Goal: Task Accomplishment & Management: Manage account settings

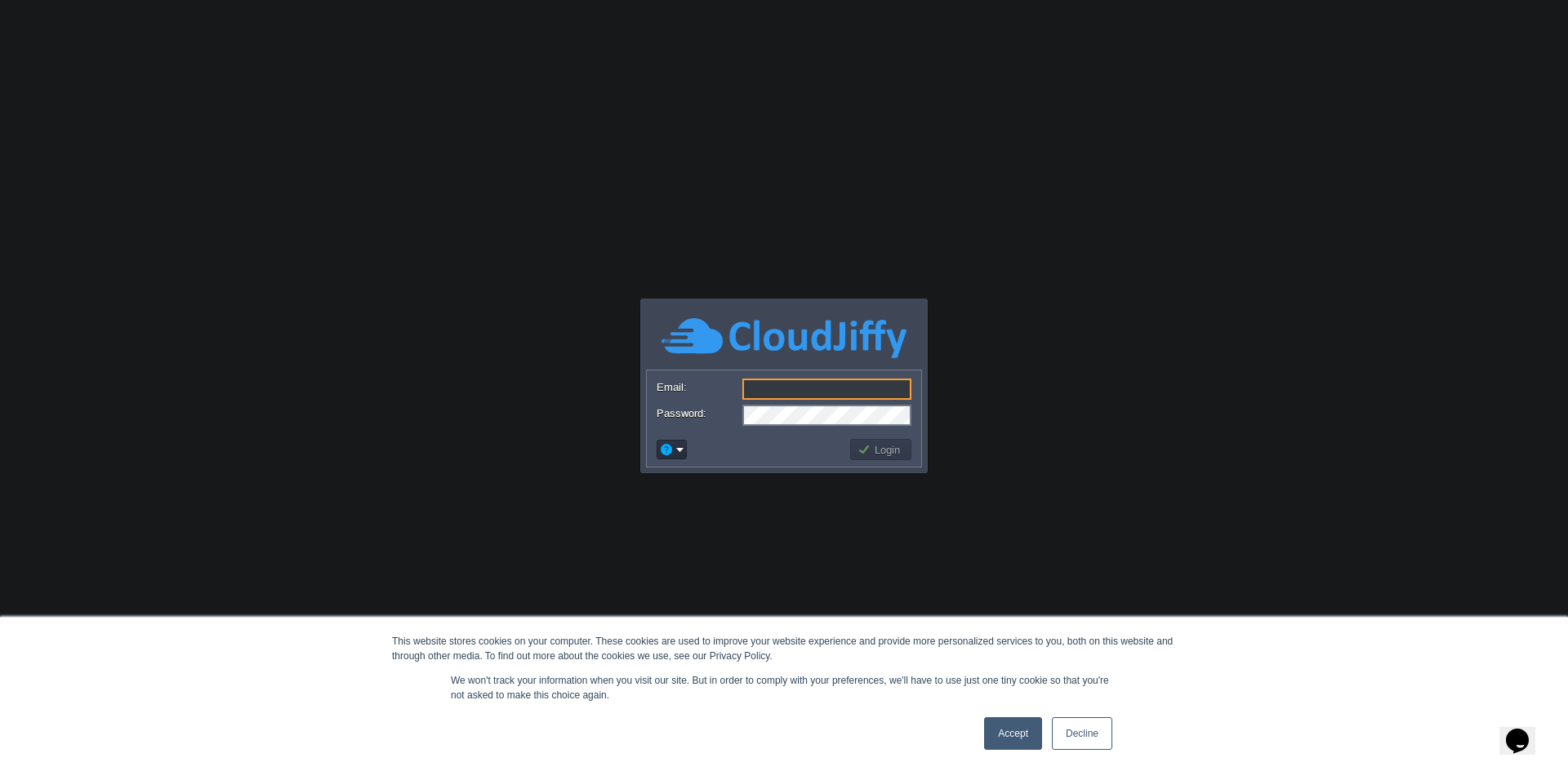
type input "[EMAIL_ADDRESS][DOMAIN_NAME]"
click at [875, 449] on button "Login" at bounding box center [881, 449] width 47 height 15
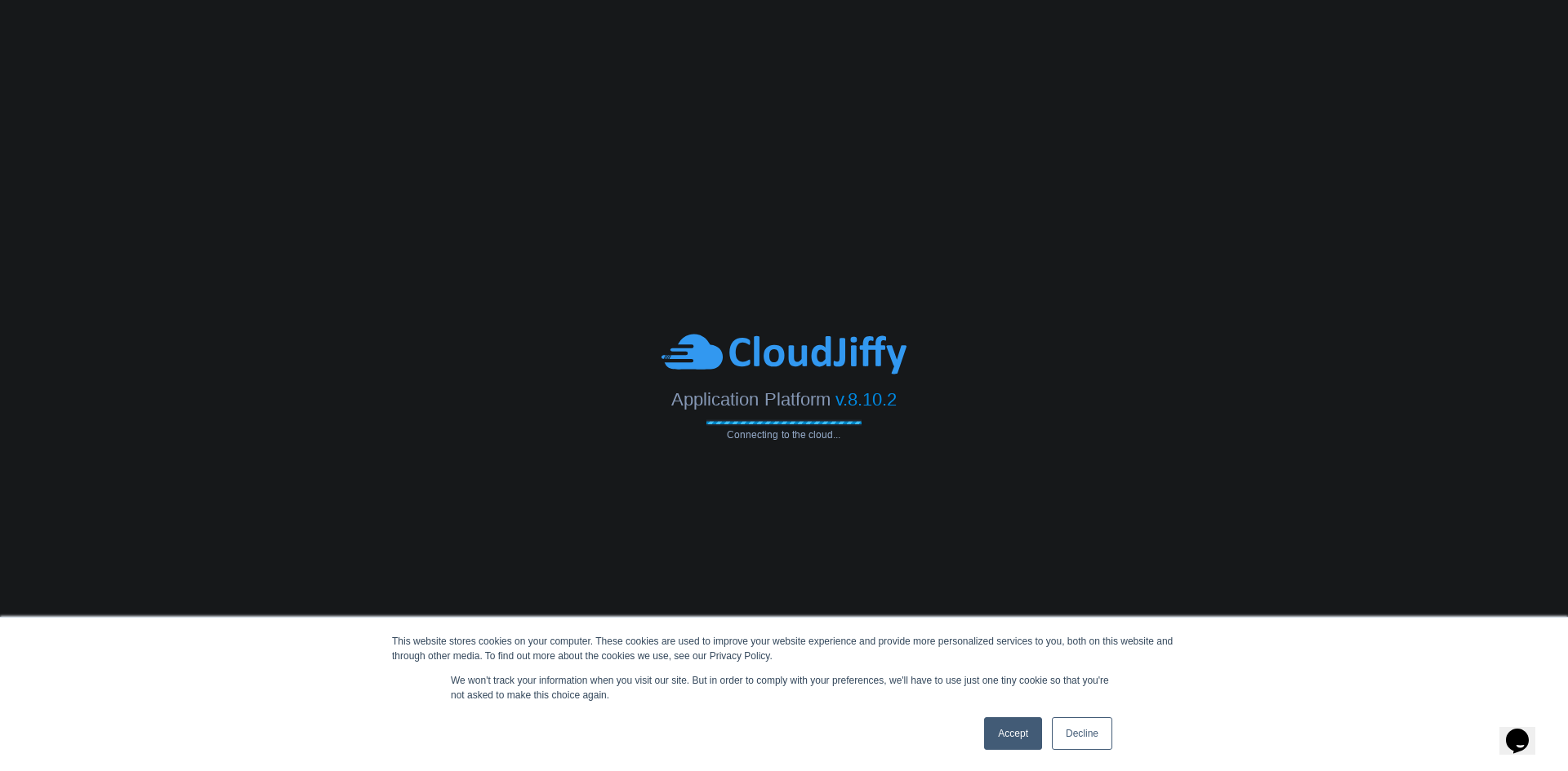
click at [1003, 730] on link "Accept" at bounding box center [1013, 733] width 58 height 32
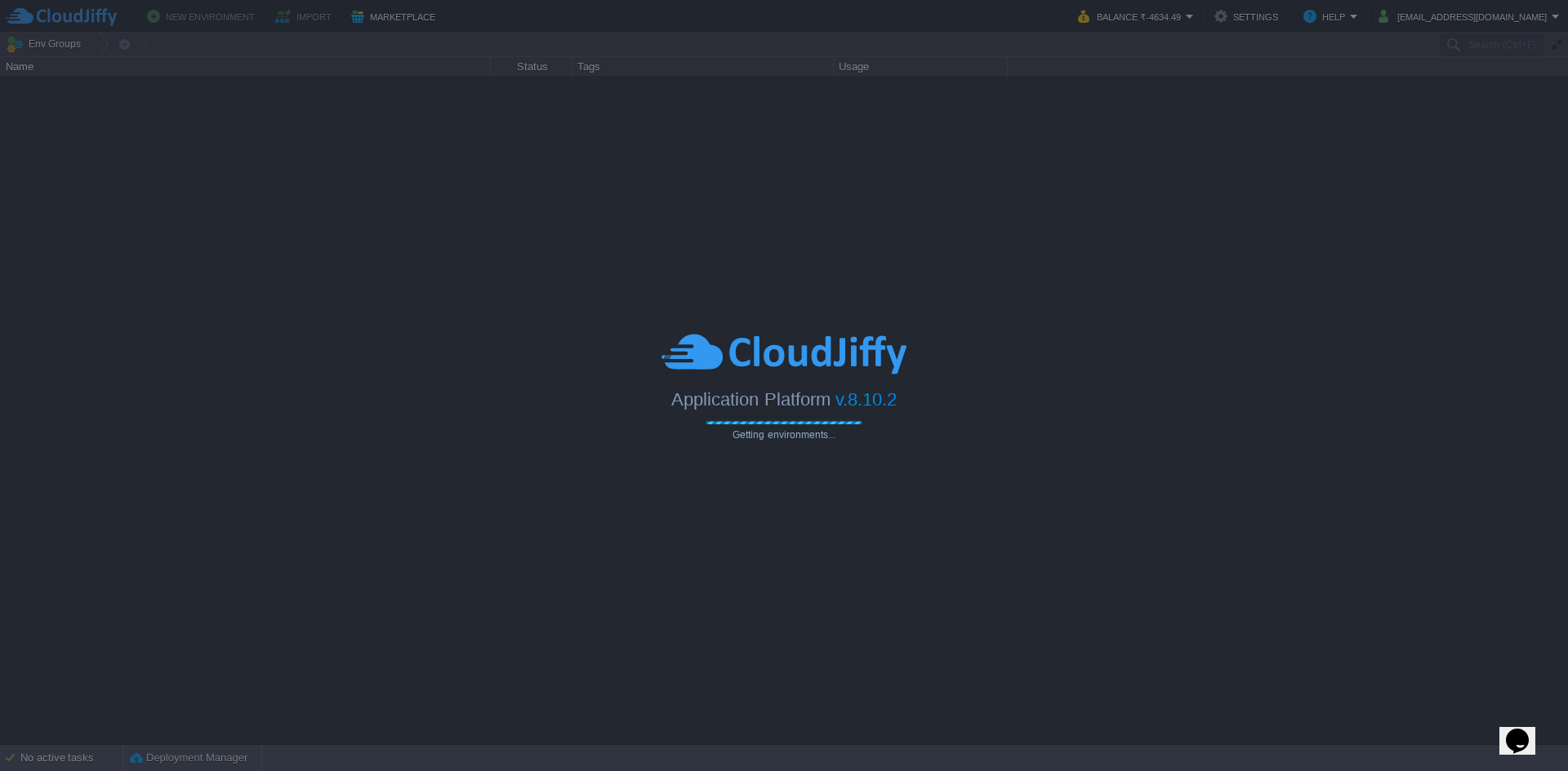
type input "Search (Ctrl+F)"
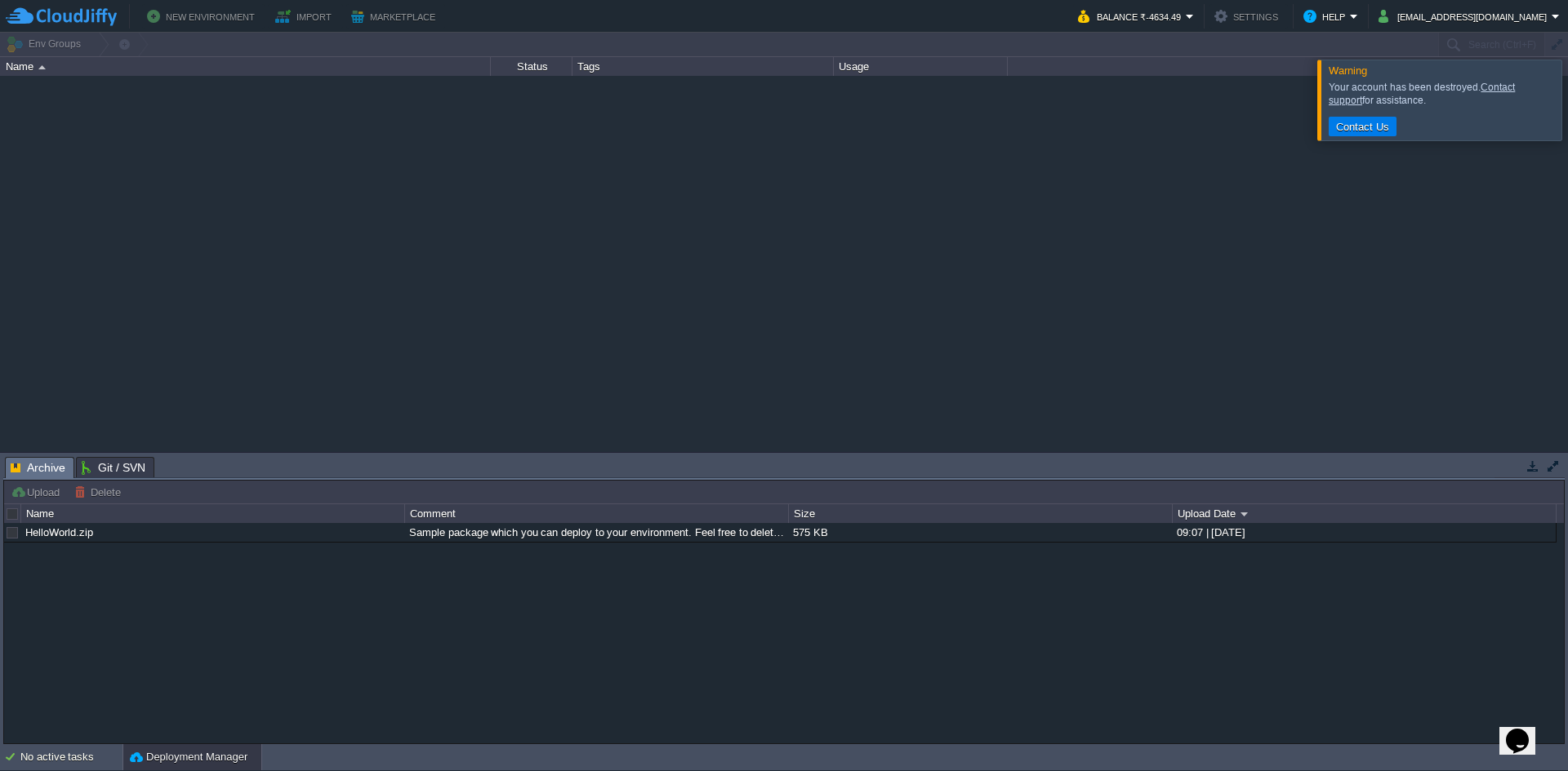
click at [1567, 95] on div at bounding box center [1587, 99] width 0 height 80
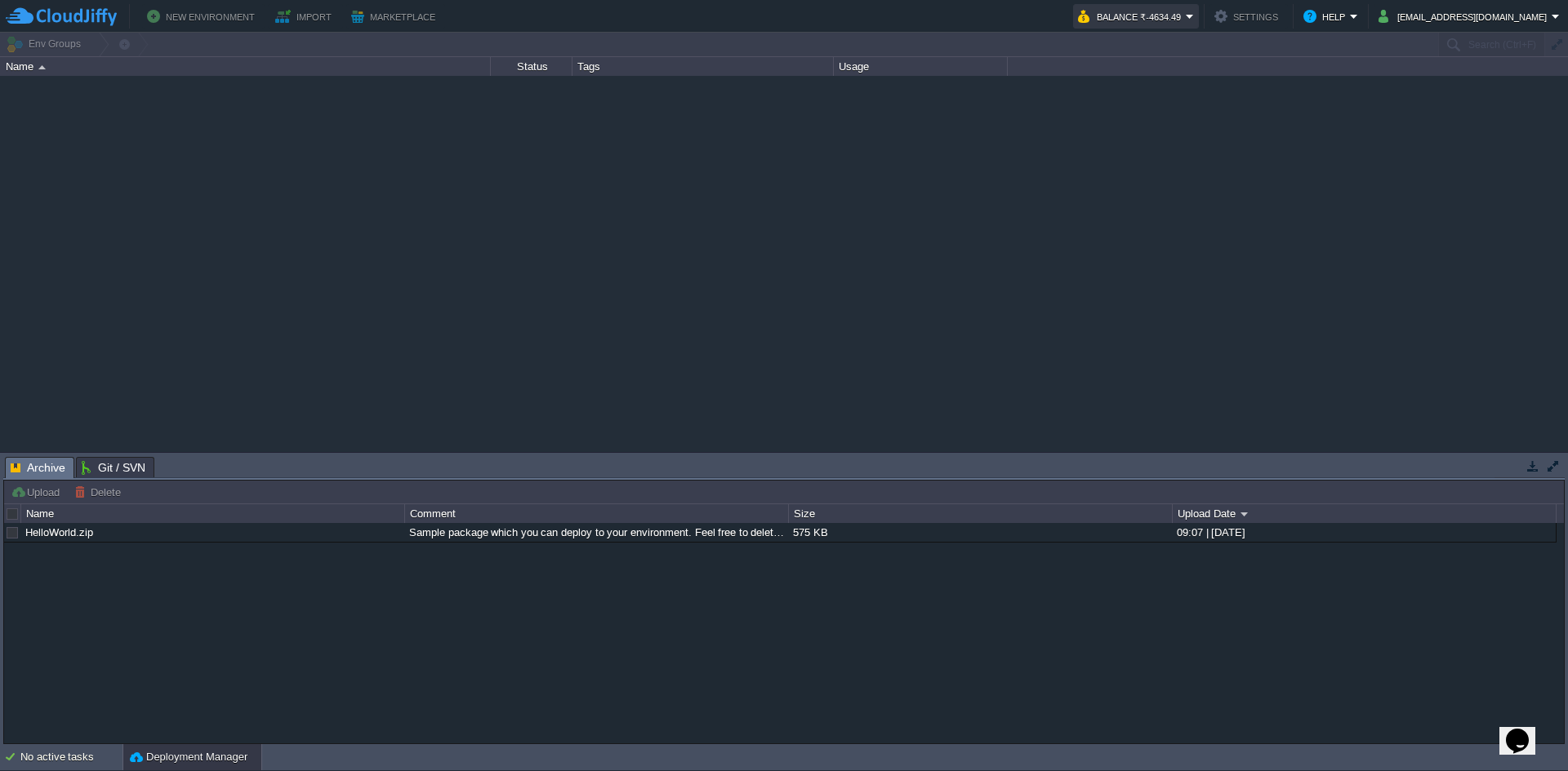
click at [1186, 11] on button "Balance ₹-4634.49" at bounding box center [1131, 16] width 108 height 19
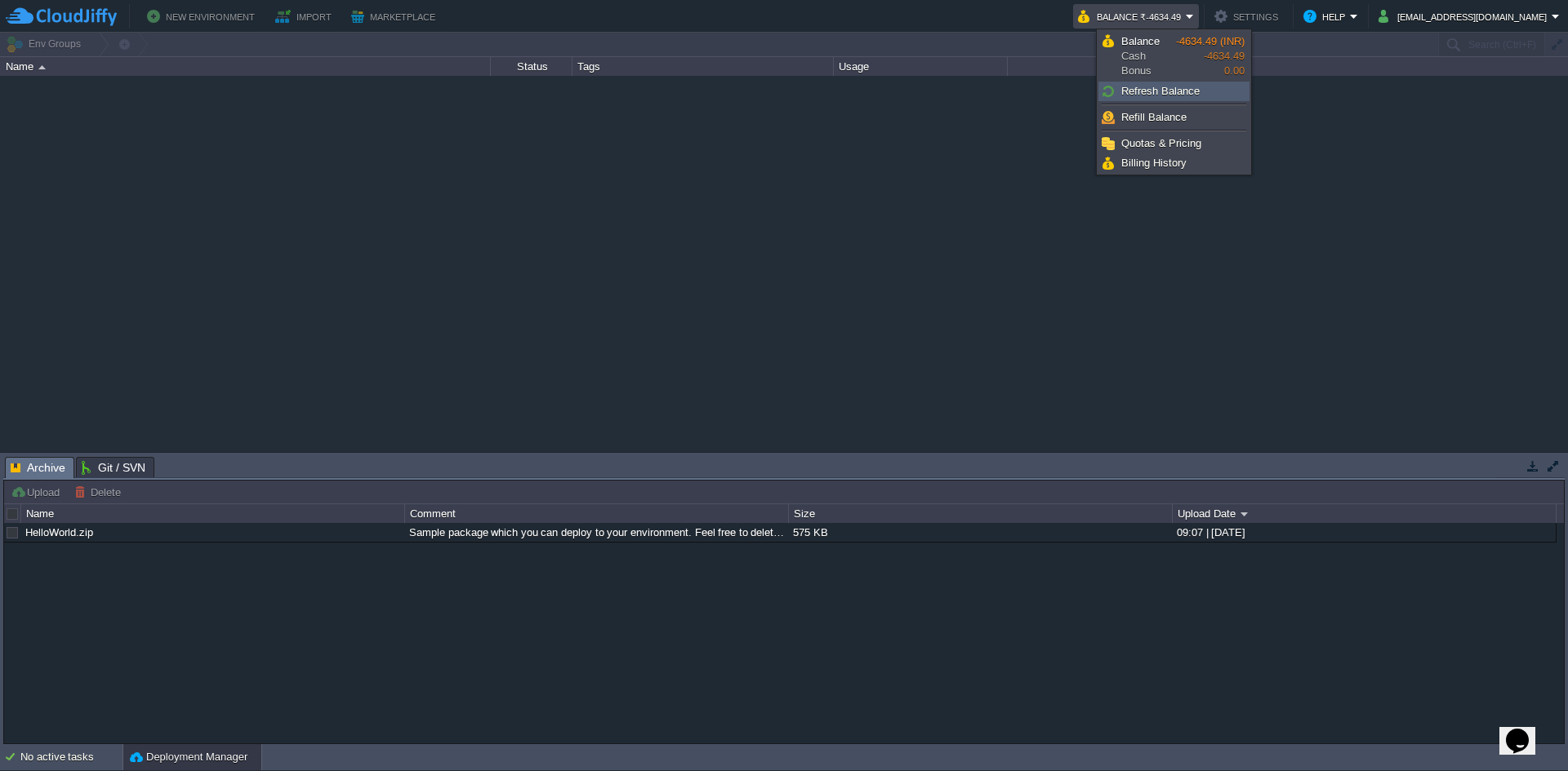
click at [1157, 90] on span "Refresh Balance" at bounding box center [1160, 91] width 79 height 12
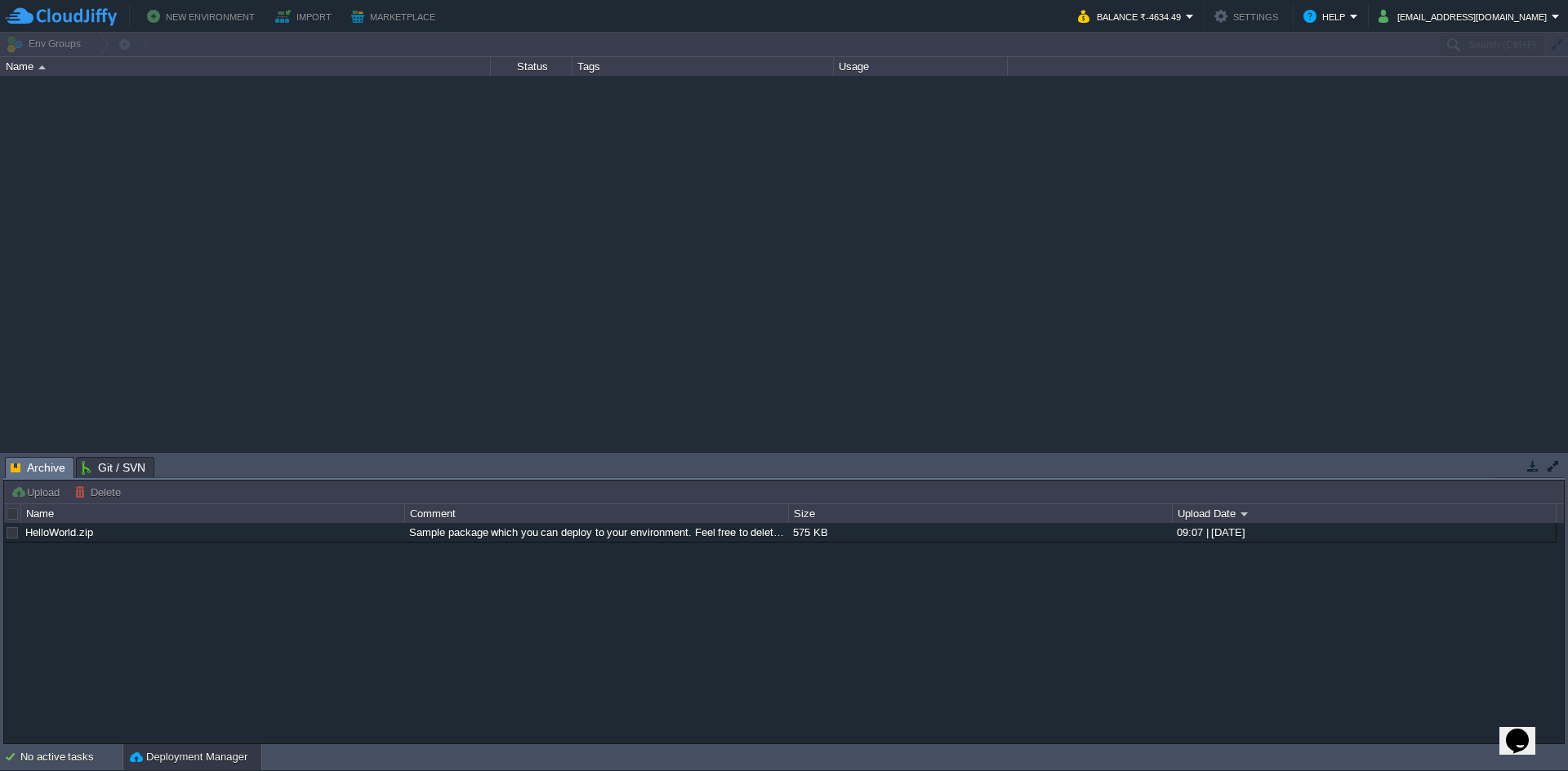
click at [38, 69] on img at bounding box center [42, 67] width 7 height 4
click at [376, 12] on button "Marketplace" at bounding box center [396, 16] width 89 height 19
click at [289, 10] on button "Import" at bounding box center [306, 16] width 61 height 19
click at [216, 9] on button "New Environment" at bounding box center [204, 16] width 113 height 19
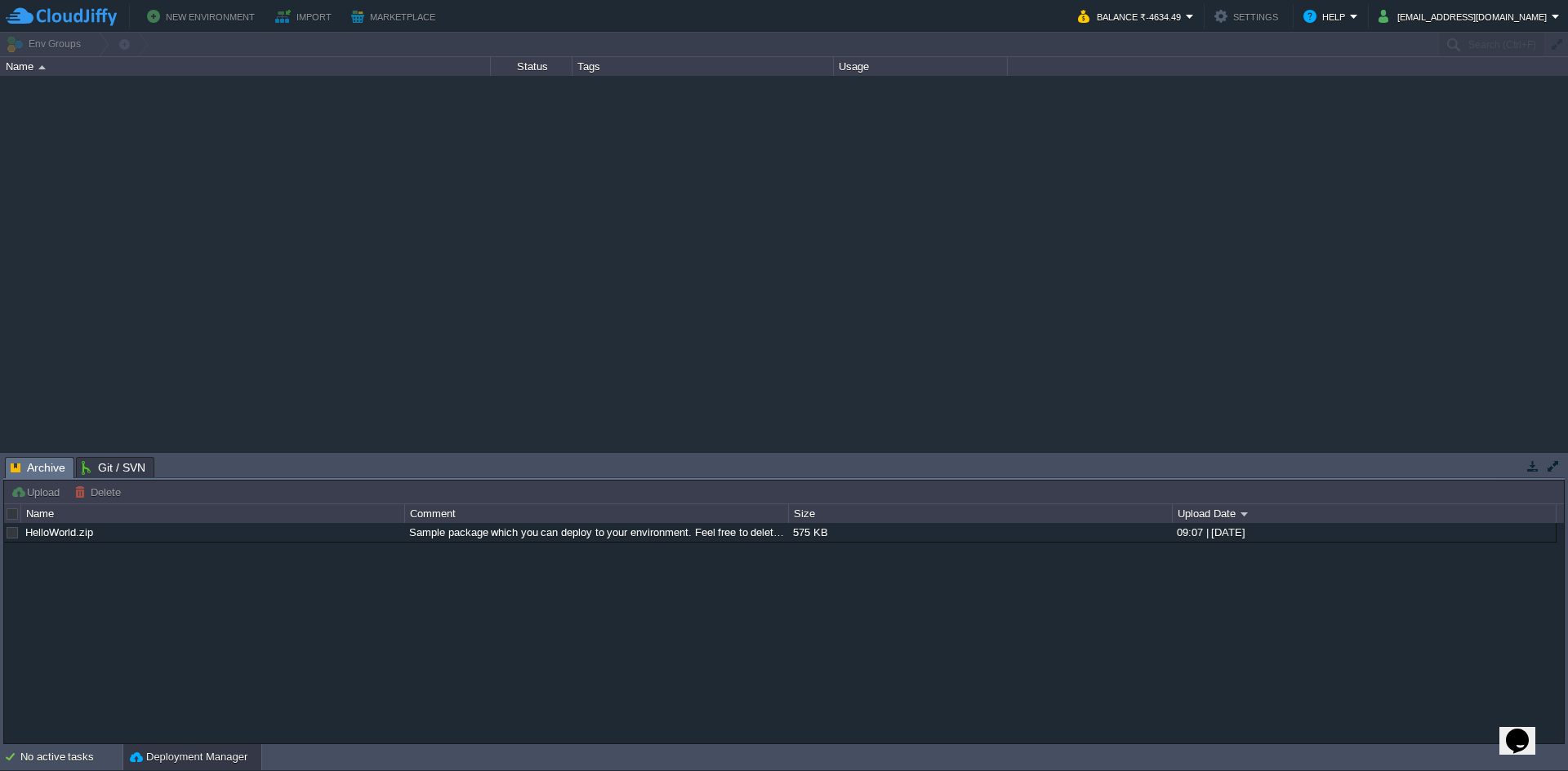
click at [150, 16] on button "New Environment" at bounding box center [204, 16] width 113 height 19
click at [1186, 17] on button "Balance ₹-4634.49" at bounding box center [1131, 16] width 108 height 19
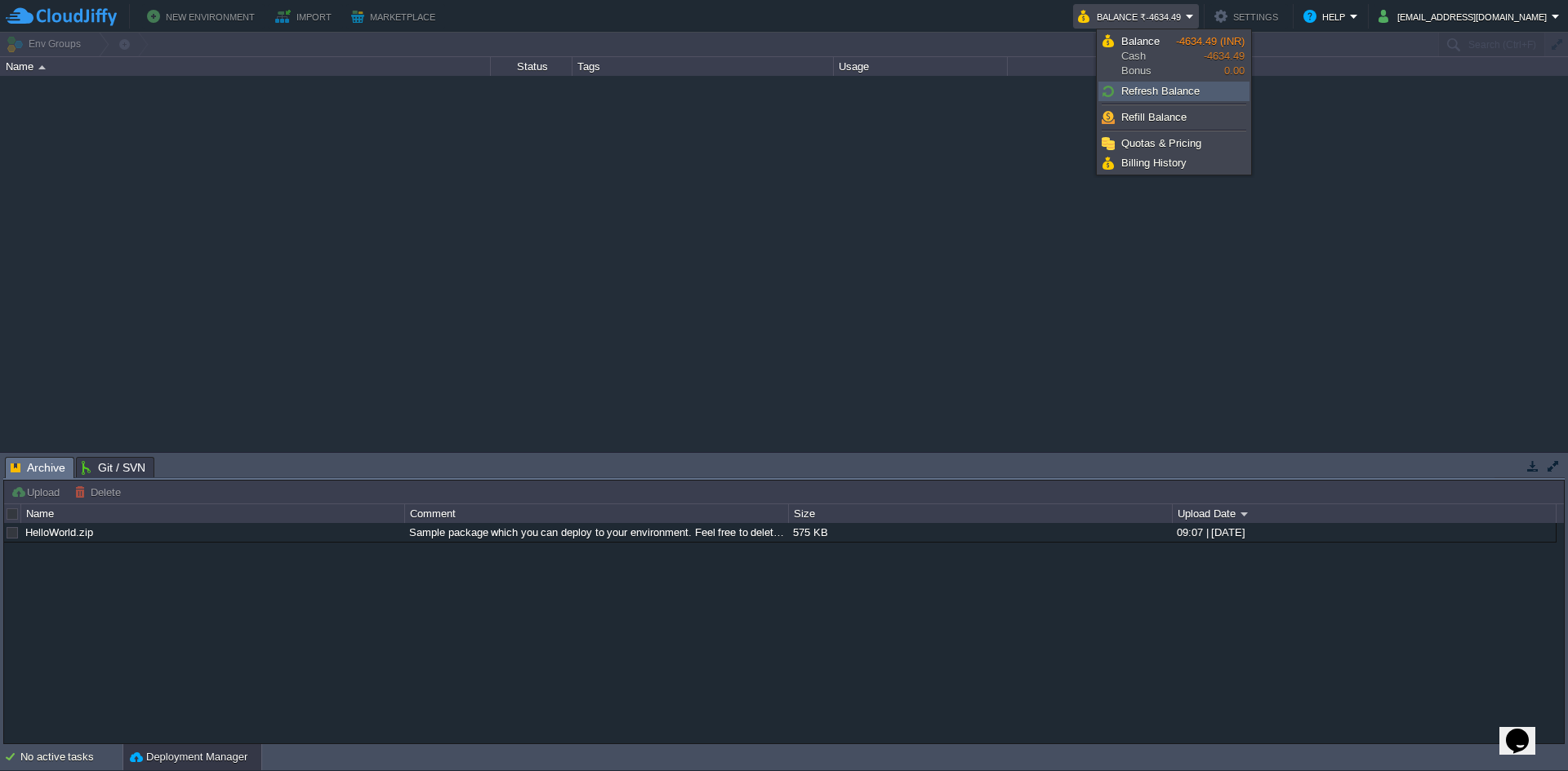
click at [1179, 85] on span "Refresh Balance" at bounding box center [1160, 91] width 79 height 12
click at [1164, 114] on span "Refill Balance" at bounding box center [1154, 117] width 65 height 12
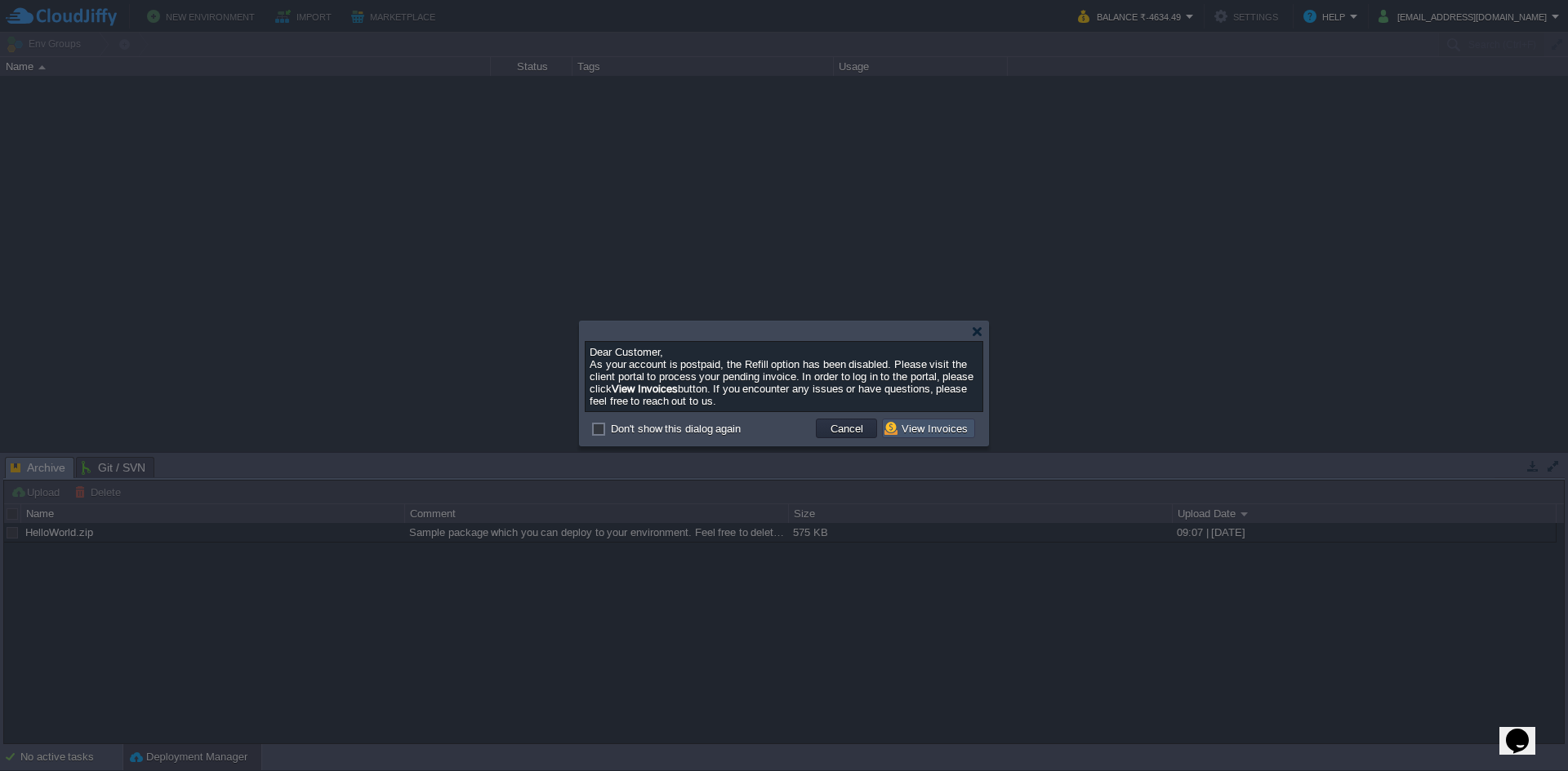
click at [937, 435] on button "View Invoices" at bounding box center [928, 428] width 88 height 15
